Goal: Transaction & Acquisition: Purchase product/service

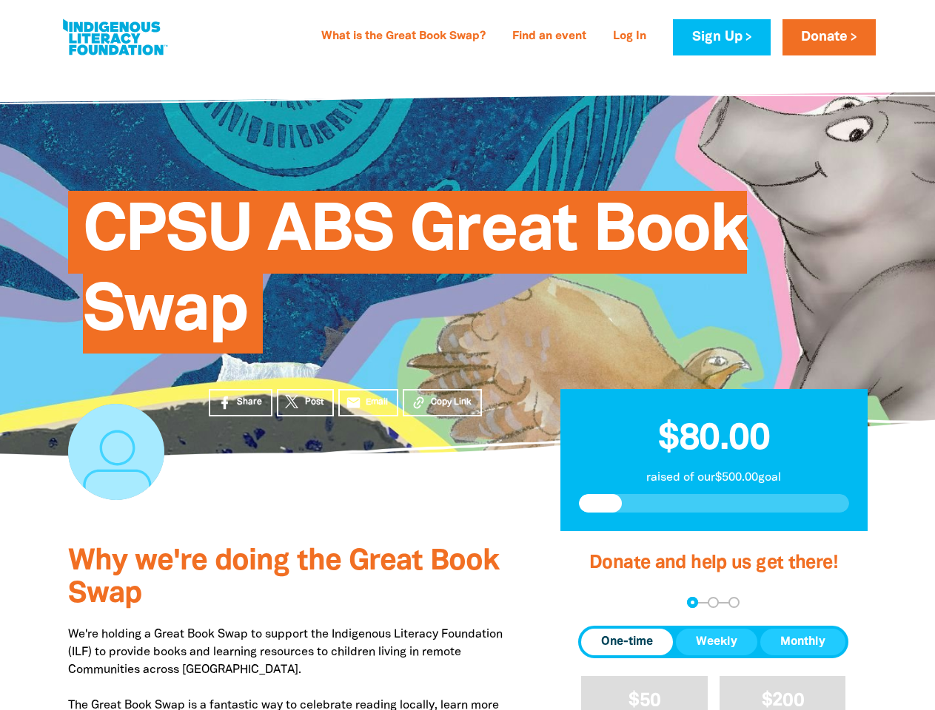
click at [467, 355] on div "CPSU ABS Great Book Swap" at bounding box center [468, 261] width 844 height 300
click at [442, 403] on span "Copy Link" at bounding box center [451, 402] width 41 height 13
click at [598, 603] on div "arrow_back Back Step 1 Step 2 Step 3" at bounding box center [713, 602] width 270 height 11
click at [692, 602] on div "Navigate to step 1 of 3 to enter your donation amount" at bounding box center [693, 603] width 4 height 4
click at [627, 642] on span "One-time" at bounding box center [627, 643] width 52 height 18
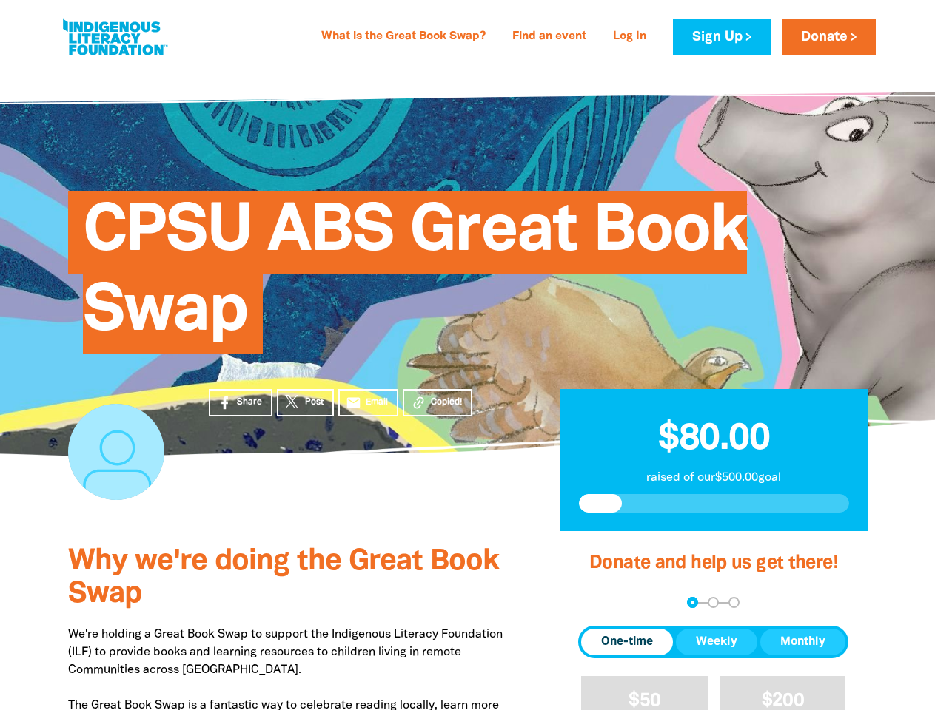
click at [716, 642] on span "Weekly" at bounding box center [716, 643] width 41 height 18
click at [802, 642] on span "Monthly" at bounding box center [802, 643] width 45 height 18
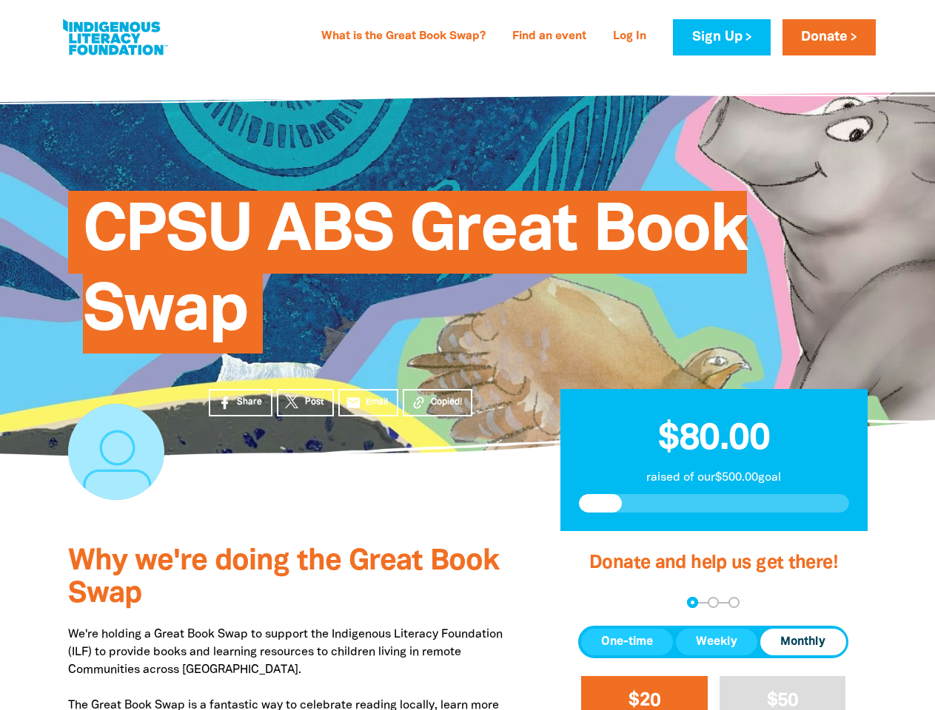
click at [644, 693] on span "$20" at bounding box center [644, 701] width 32 height 17
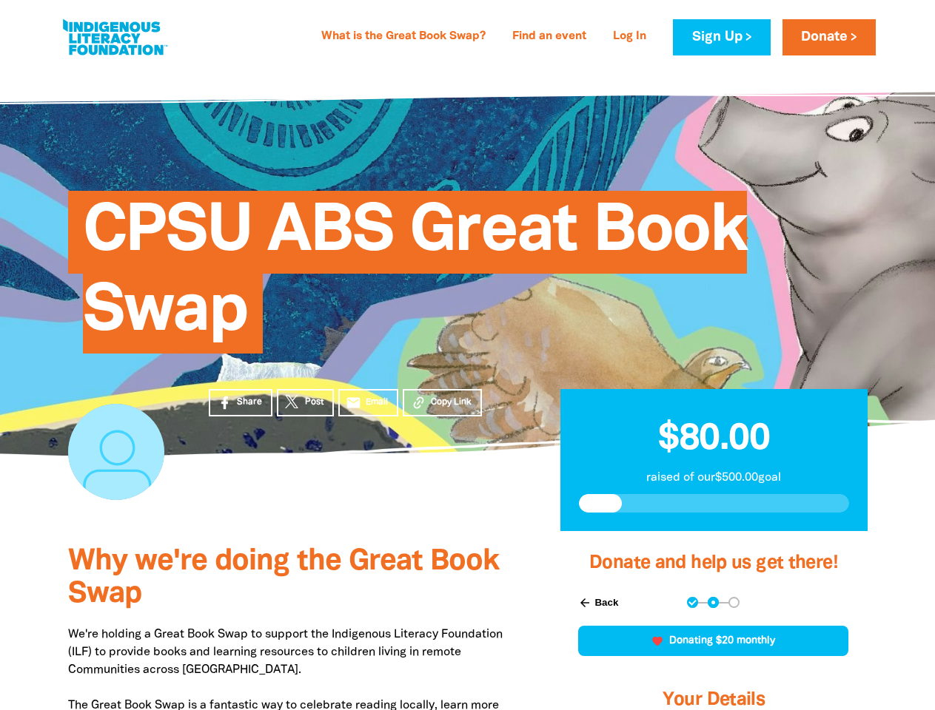
scroll to position [403, 0]
